Goal: Task Accomplishment & Management: Complete application form

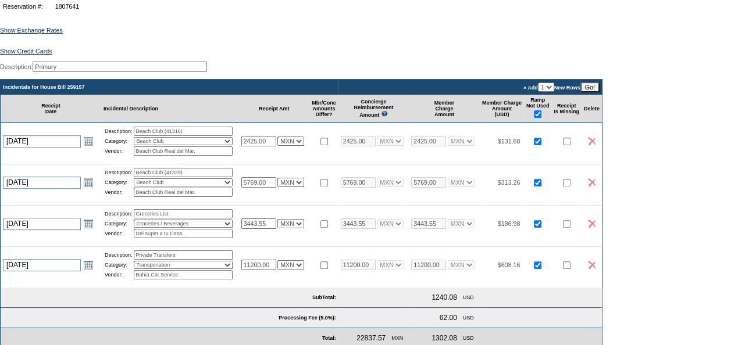
scroll to position [174, 0]
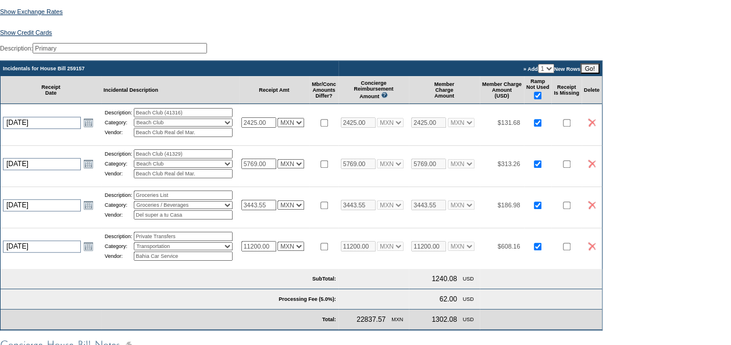
click at [599, 74] on input "Go!" at bounding box center [589, 68] width 19 height 10
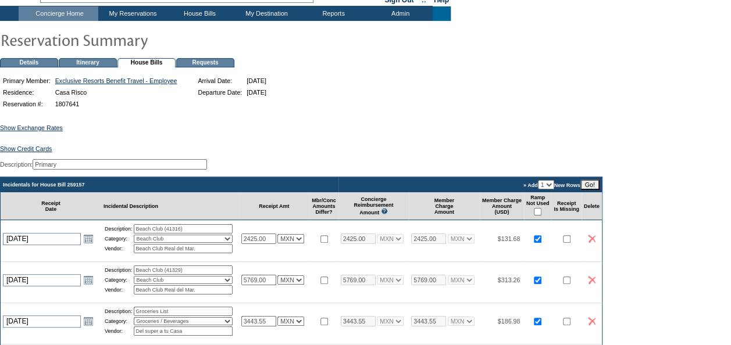
scroll to position [291, 0]
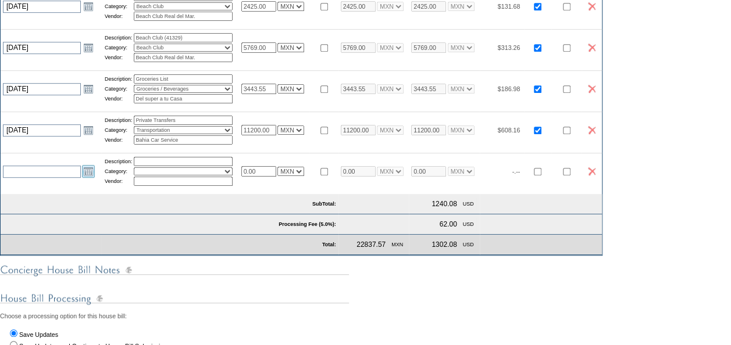
click at [91, 178] on link "Open the calendar popup." at bounding box center [88, 171] width 13 height 13
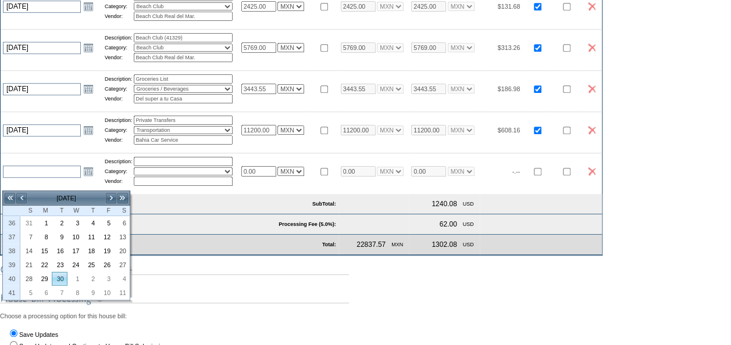
click at [62, 277] on link "30" at bounding box center [59, 279] width 15 height 13
type input "[DATE]"
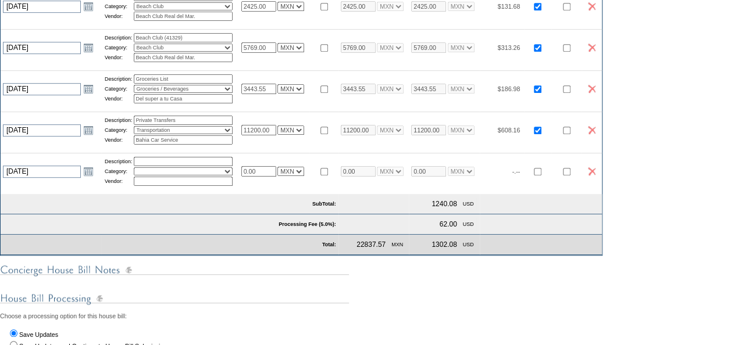
click at [164, 166] on input "text" at bounding box center [183, 161] width 99 height 9
type input "Beach Club (41347)"
select select "4"
type input "Beach Club Real del Mar"
drag, startPoint x: 272, startPoint y: 186, endPoint x: 206, endPoint y: 178, distance: 66.1
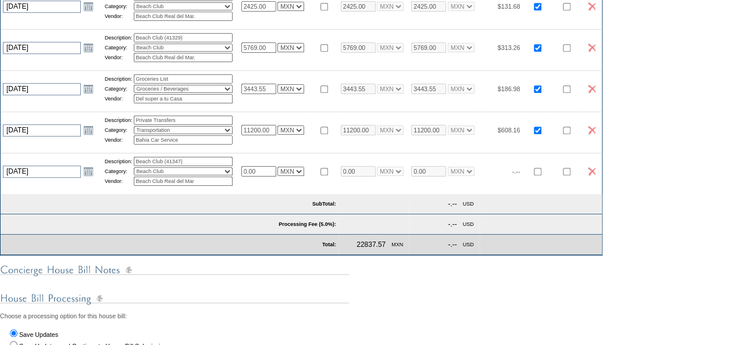
click at [206, 178] on tr "2025-09-30 9/30/2025 Open the calendar popup. << < September 2025 > >> S M T W …" at bounding box center [301, 171] width 601 height 37
type input "1894.00"
select select "7"
type input "1894.00"
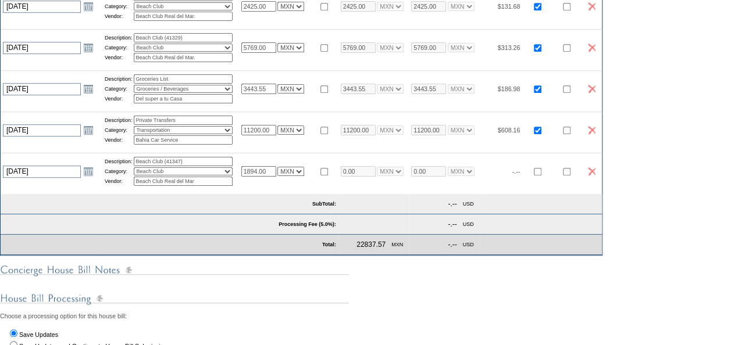
select select "7"
click at [656, 245] on div "Show Exchange Rates Exchange Rates for 9/25/2025 Currency Rate To USD Rate From…" at bounding box center [365, 130] width 731 height 505
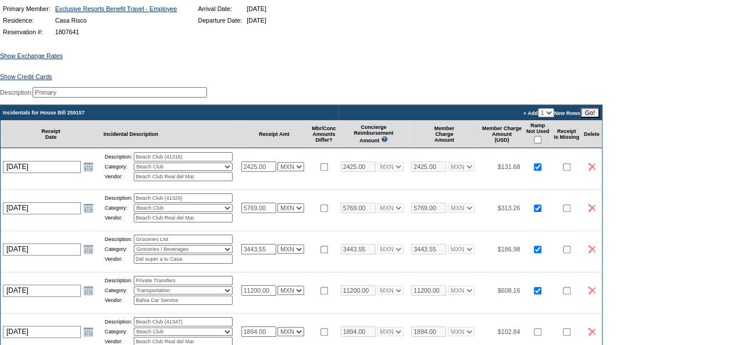
scroll to position [116, 0]
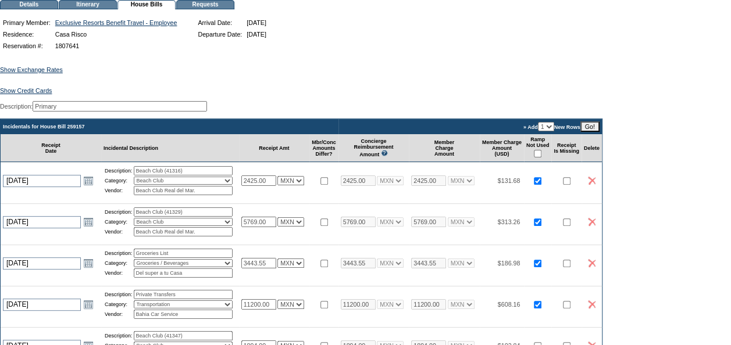
click at [541, 158] on input "checkbox" at bounding box center [538, 154] width 8 height 8
checkbox input "true"
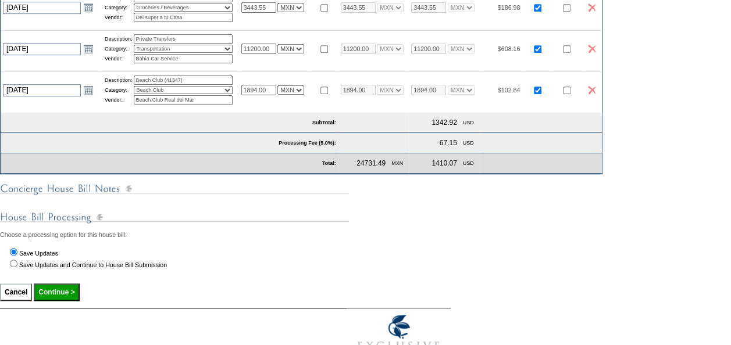
scroll to position [349, 0]
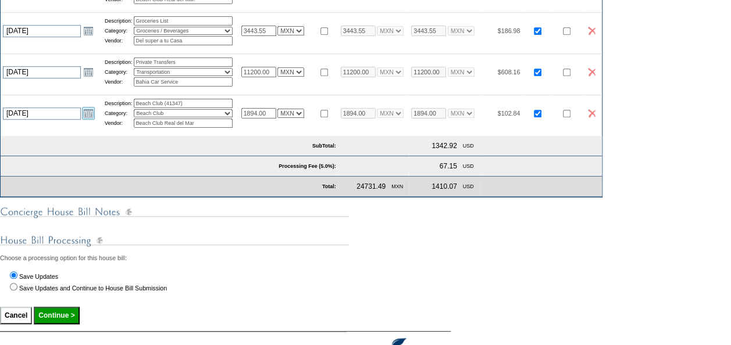
click at [88, 120] on link "Open the calendar popup." at bounding box center [88, 113] width 13 height 13
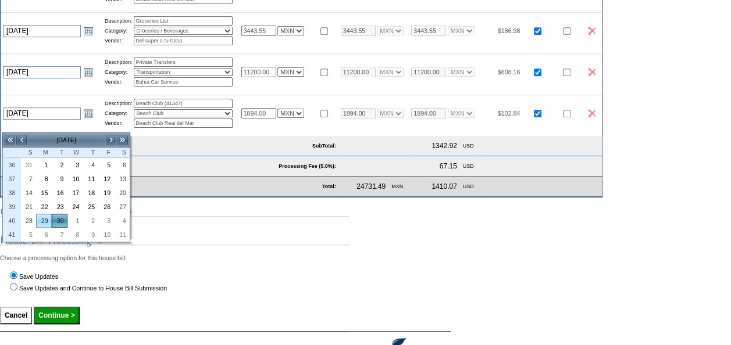
click at [44, 217] on link "29" at bounding box center [44, 220] width 15 height 13
type input "2025-09-29"
type input "9/29/2025"
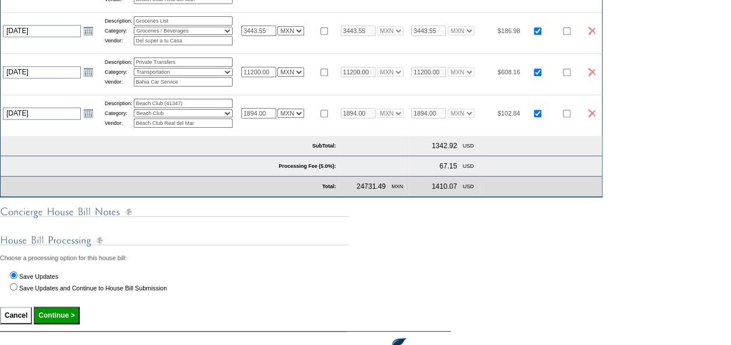
click at [58, 324] on input "Continue >" at bounding box center [56, 315] width 45 height 17
type input "Processing..."
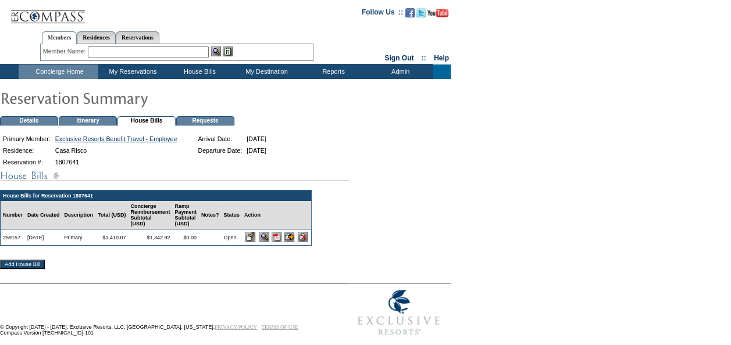
click at [281, 241] on img at bounding box center [276, 237] width 10 height 10
click at [255, 242] on input "image" at bounding box center [250, 237] width 10 height 10
